Goal: Task Accomplishment & Management: Use online tool/utility

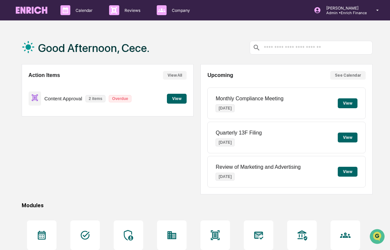
click at [168, 95] on button "View" at bounding box center [177, 99] width 20 height 10
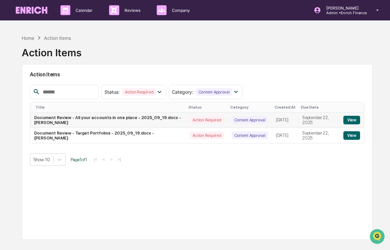
click at [344, 119] on button "View" at bounding box center [351, 120] width 17 height 9
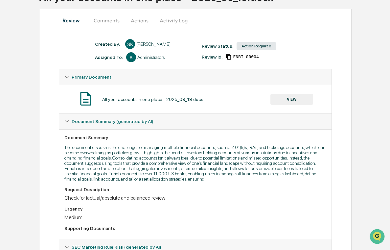
scroll to position [53, 0]
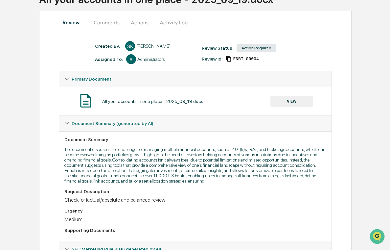
click at [113, 25] on button "Comments" at bounding box center [106, 22] width 36 height 16
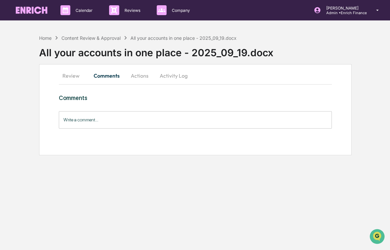
scroll to position [0, 0]
click at [139, 73] on button "Actions" at bounding box center [140, 76] width 30 height 16
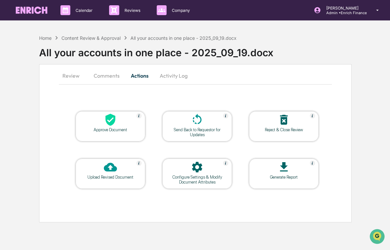
click at [166, 78] on button "Activity Log" at bounding box center [173, 76] width 38 height 16
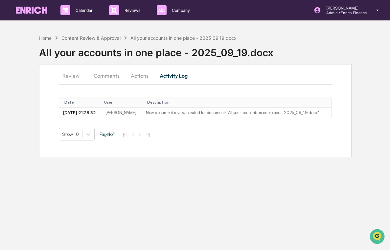
click at [72, 79] on button "Review" at bounding box center [74, 76] width 30 height 16
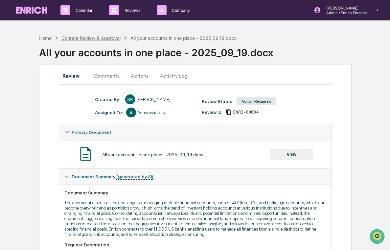
click at [81, 37] on div "Content Review & Approval" at bounding box center [90, 38] width 59 height 6
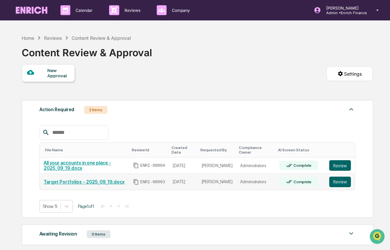
click at [97, 184] on link "Target Portfolios - 2025_09_19.docx" at bounding box center [84, 181] width 81 height 5
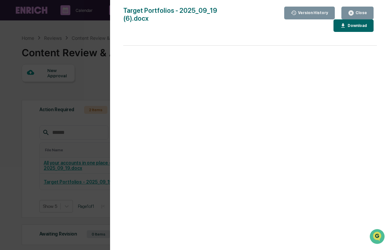
click at [36, 87] on div "Version History [DATE] 07:24 PM [PERSON_NAME] [DATE] 07:20 PM [PERSON_NAME] [DA…" at bounding box center [195, 125] width 390 height 250
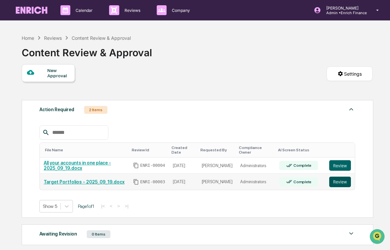
click at [341, 180] on button "Review" at bounding box center [340, 181] width 22 height 11
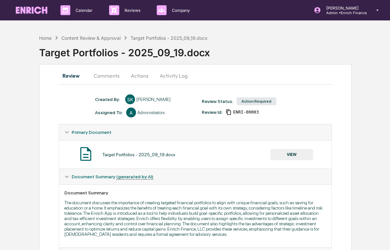
click at [140, 79] on button "Actions" at bounding box center [140, 76] width 30 height 16
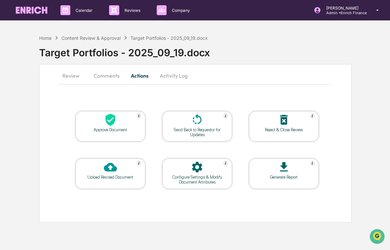
click at [101, 81] on button "Comments" at bounding box center [106, 76] width 36 height 16
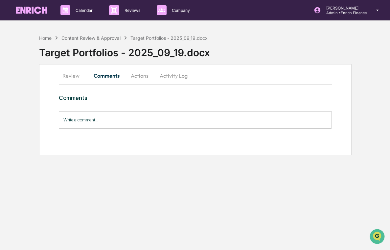
click at [186, 81] on button "Activity Log" at bounding box center [173, 76] width 38 height 16
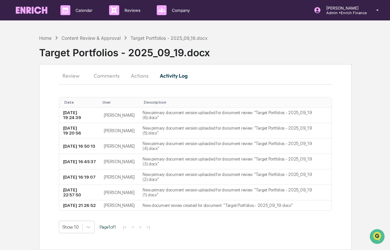
click at [74, 76] on button "Review" at bounding box center [74, 76] width 30 height 16
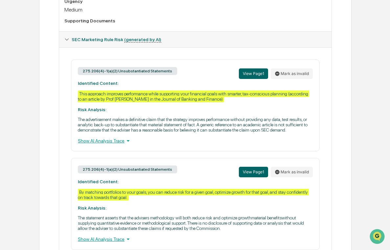
scroll to position [264, 0]
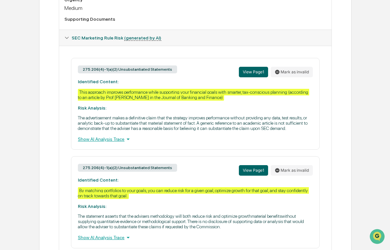
click at [128, 143] on icon at bounding box center [127, 138] width 7 height 7
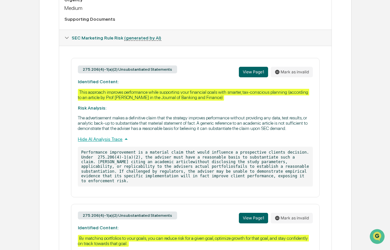
click at [128, 143] on icon at bounding box center [125, 138] width 7 height 7
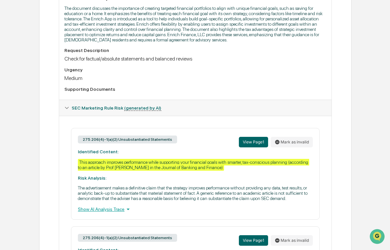
scroll to position [0, 0]
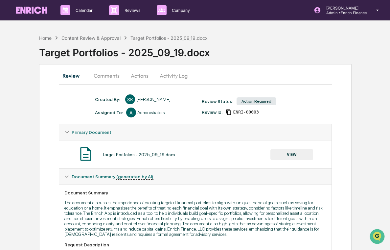
click at [138, 72] on button "Actions" at bounding box center [140, 76] width 30 height 16
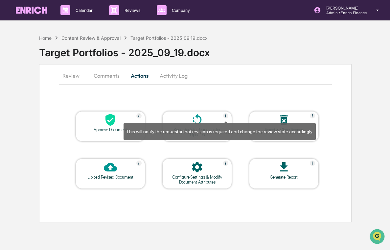
click at [225, 116] on img at bounding box center [225, 115] width 5 height 5
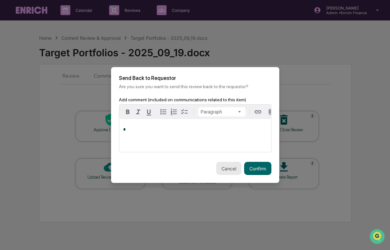
click at [235, 167] on button "Cancel" at bounding box center [228, 168] width 25 height 13
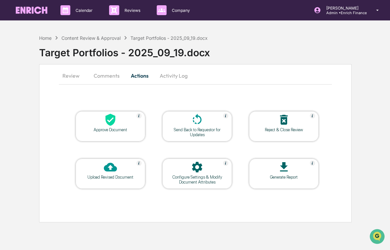
click at [72, 77] on button "Review" at bounding box center [74, 76] width 30 height 16
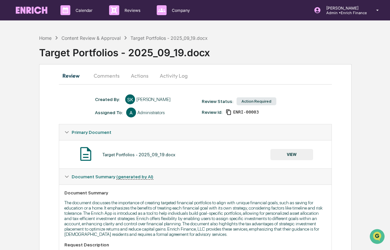
click at [105, 79] on button "Comments" at bounding box center [106, 76] width 36 height 16
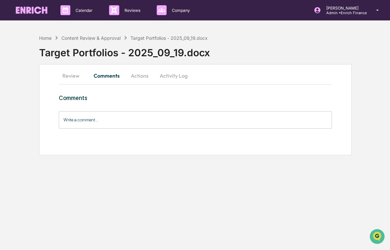
click at [135, 76] on button "Actions" at bounding box center [140, 76] width 30 height 16
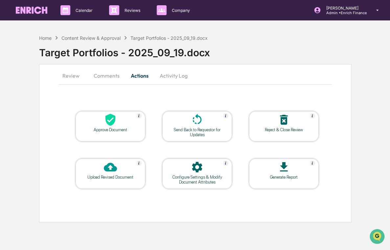
click at [75, 75] on button "Review" at bounding box center [74, 76] width 30 height 16
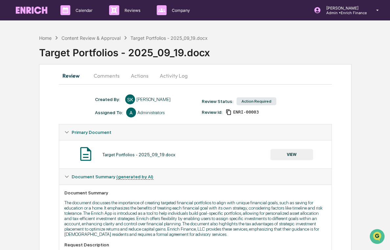
click at [294, 153] on button "VIEW" at bounding box center [291, 154] width 43 height 11
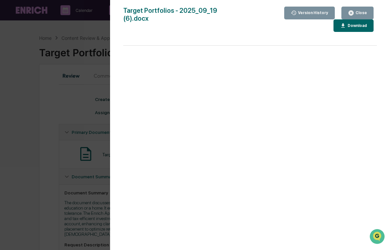
click at [55, 148] on div "Version History [DATE] 07:24 PM [PERSON_NAME] [DATE] 07:20 PM [PERSON_NAME] [DA…" at bounding box center [195, 125] width 390 height 250
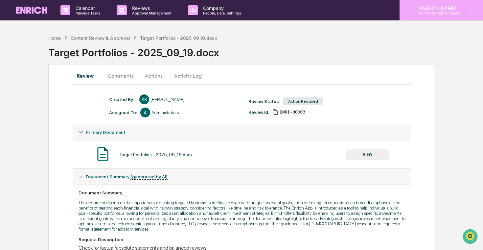
click at [389, 14] on p "Admin • Enrich Finance" at bounding box center [436, 13] width 46 height 5
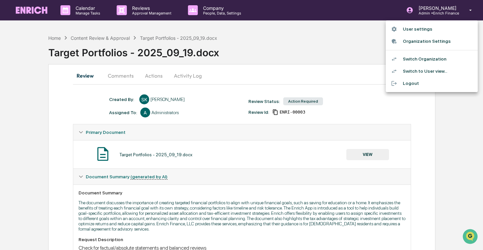
click at [389, 58] on li "Switch Organization" at bounding box center [432, 59] width 92 height 12
